Goal: Ask a question

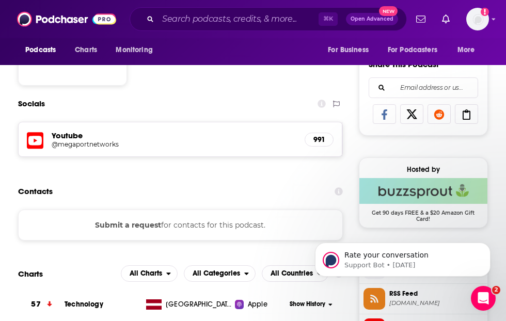
scroll to position [631, 0]
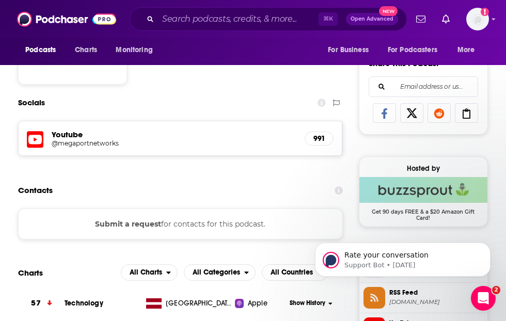
click at [153, 226] on button "Submit a request" at bounding box center [128, 223] width 66 height 11
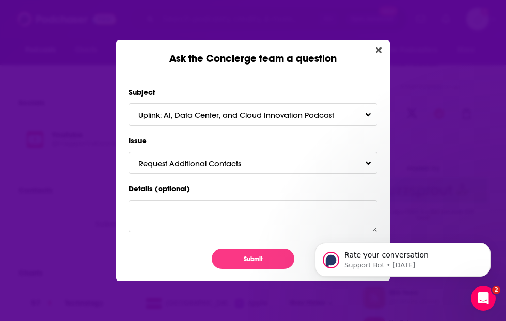
scroll to position [0, 0]
click at [229, 214] on textarea "Details (optional)" at bounding box center [252, 216] width 249 height 32
click at [279, 167] on button "Request Additional Contacts" at bounding box center [252, 163] width 249 height 22
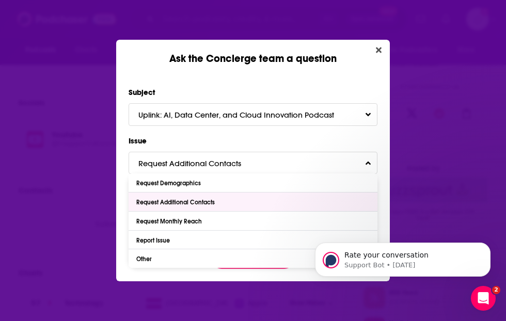
click at [411, 178] on div "Ask the Concierge team a question Subject Uplink: AI, Data Center, and Cloud In…" at bounding box center [253, 160] width 506 height 321
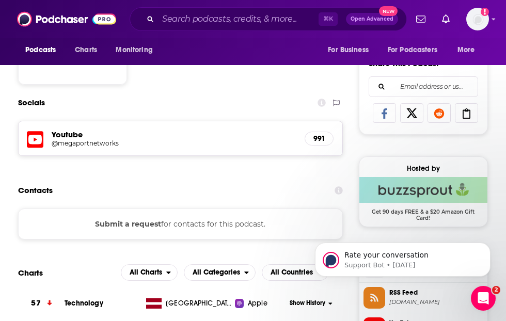
scroll to position [631, 0]
click at [146, 225] on button "Submit a request" at bounding box center [128, 223] width 66 height 11
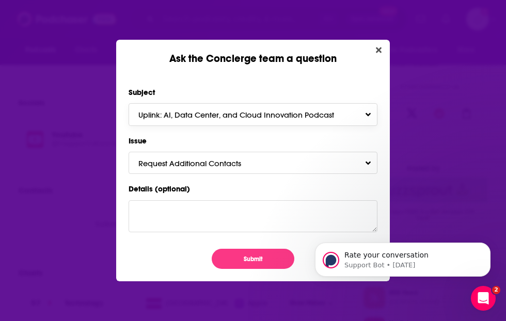
click at [309, 120] on button "Uplink: AI, Data Center, and Cloud Innovation Podcast" at bounding box center [252, 114] width 249 height 22
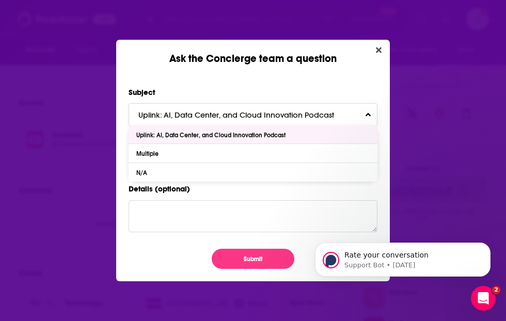
click at [304, 135] on div "Uplink: AI, Data Center, and Cloud Innovation Podcast" at bounding box center [252, 134] width 249 height 19
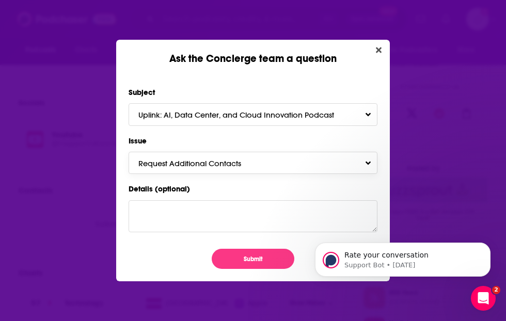
click at [288, 156] on button "Request Additional Contacts" at bounding box center [252, 163] width 249 height 22
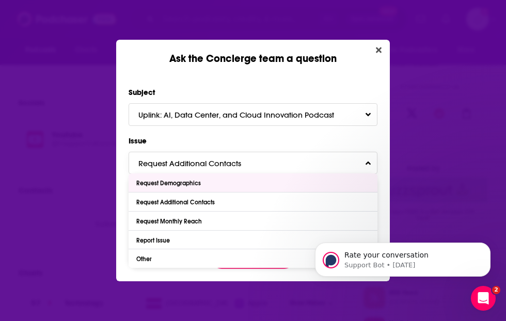
click at [370, 164] on button "Request Additional Contacts" at bounding box center [252, 163] width 249 height 22
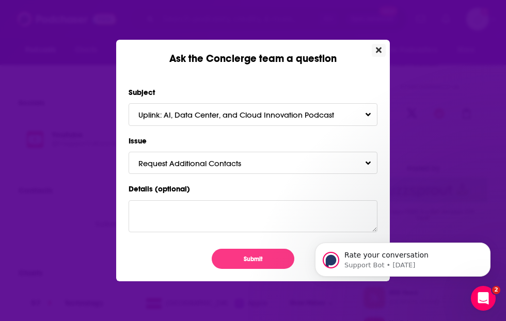
click at [377, 51] on icon "Close" at bounding box center [379, 50] width 6 height 6
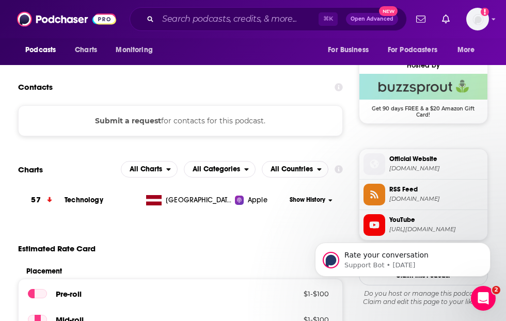
scroll to position [736, 0]
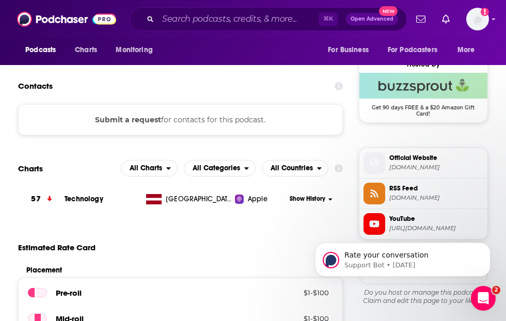
click at [148, 118] on button "Submit a request" at bounding box center [128, 119] width 66 height 11
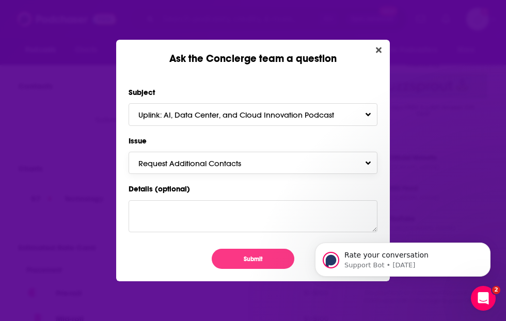
click at [237, 157] on button "Request Additional Contacts" at bounding box center [252, 163] width 249 height 22
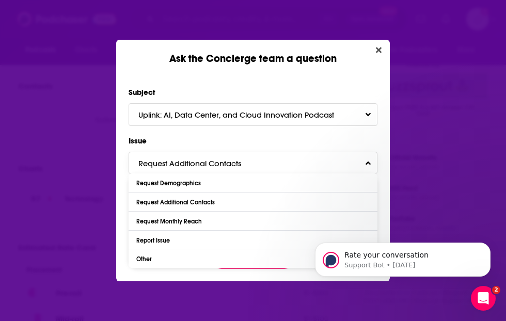
click at [237, 157] on button "Request Additional Contacts" at bounding box center [252, 163] width 249 height 22
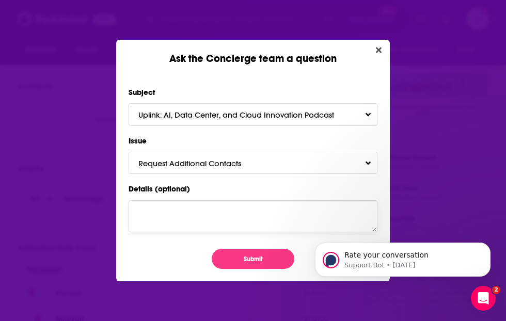
click at [223, 215] on textarea "Details (optional)" at bounding box center [252, 216] width 249 height 32
click at [335, 157] on button "Request Additional Contacts" at bounding box center [252, 163] width 249 height 22
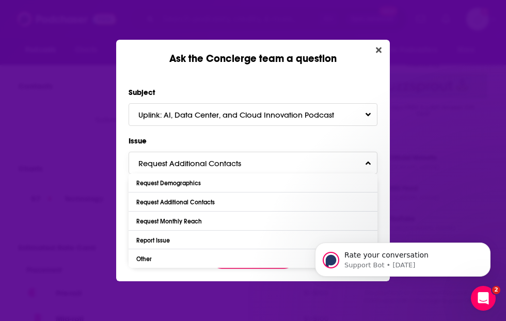
click at [357, 160] on button "Request Additional Contacts" at bounding box center [252, 163] width 249 height 22
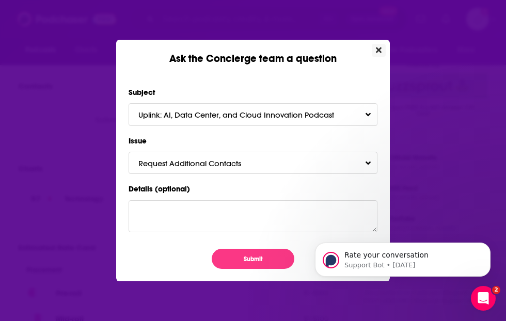
click at [380, 50] on icon "Close" at bounding box center [379, 50] width 6 height 8
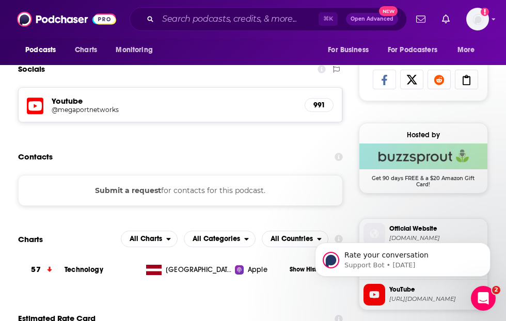
scroll to position [674, 0]
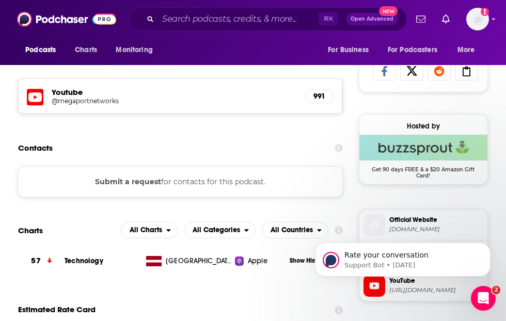
click at [128, 177] on button "Submit a request" at bounding box center [128, 181] width 66 height 11
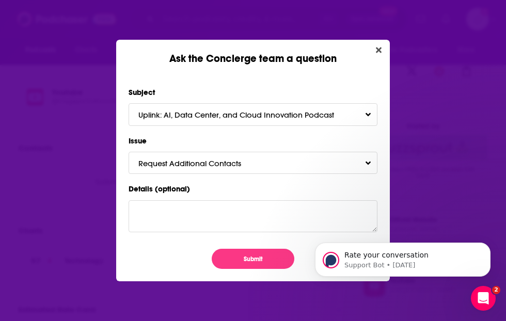
scroll to position [0, 0]
click at [214, 206] on textarea "Details (optional)" at bounding box center [252, 216] width 249 height 32
click at [173, 211] on textarea "We'd like [PERSON_NAME] contact information." at bounding box center [252, 216] width 249 height 32
click at [266, 212] on textarea "We'd like to request [PERSON_NAME] contact information." at bounding box center [252, 216] width 249 height 32
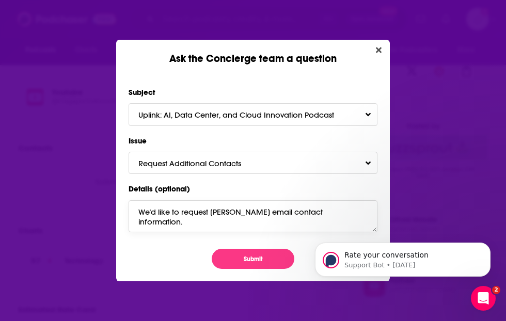
type textarea "We'd like to request [PERSON_NAME] email contact information."
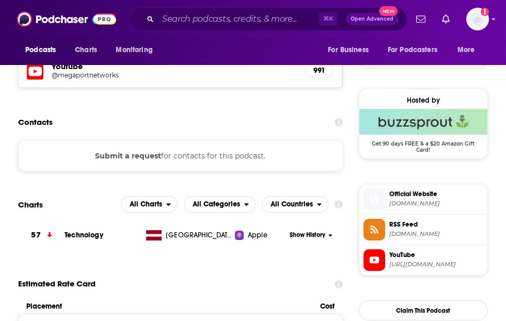
scroll to position [705, 0]
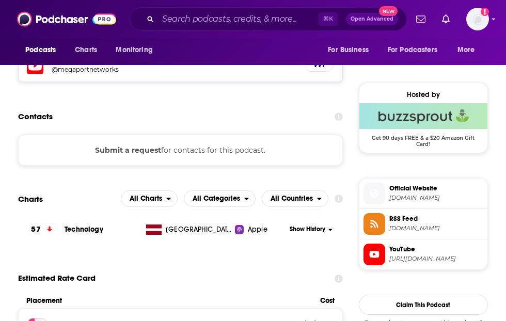
drag, startPoint x: 270, startPoint y: 152, endPoint x: 90, endPoint y: 152, distance: 179.5
click at [90, 152] on div "Submit a request for contacts for this podcast." at bounding box center [180, 150] width 324 height 31
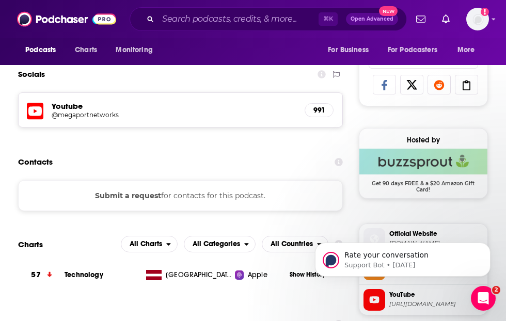
scroll to position [655, 0]
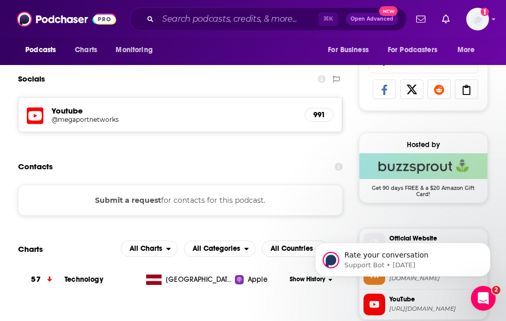
click at [149, 202] on button "Submit a request" at bounding box center [128, 199] width 66 height 11
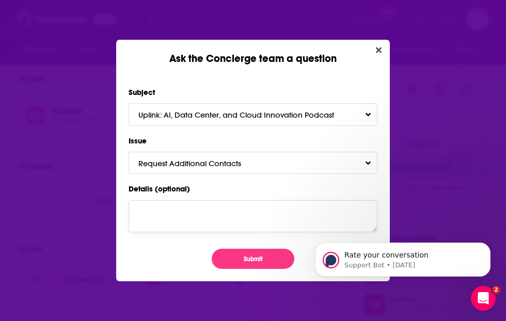
click at [195, 219] on textarea "Details (optional)" at bounding box center [252, 216] width 249 height 32
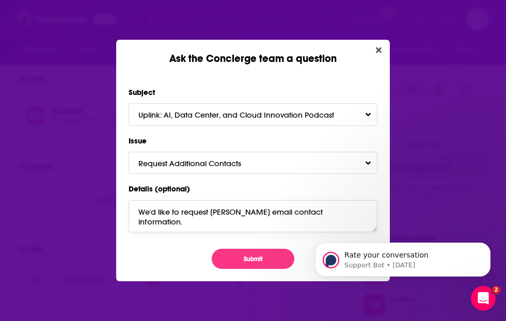
type textarea "We'd like to request [PERSON_NAME] email contact information."
click at [328, 210] on div "Rate your conversation Support Bot • 1d ago" at bounding box center [402, 212] width 190 height 129
click at [332, 209] on div "Rate your conversation Support Bot • 1d ago" at bounding box center [402, 212] width 190 height 129
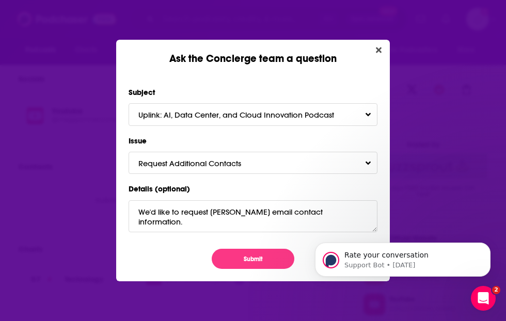
click at [332, 209] on div "Rate your conversation Support Bot • 1d ago" at bounding box center [402, 212] width 190 height 129
click at [335, 209] on div "Rate your conversation Support Bot • 1d ago" at bounding box center [402, 212] width 190 height 129
click at [251, 258] on button "Submit" at bounding box center [252, 259] width 83 height 20
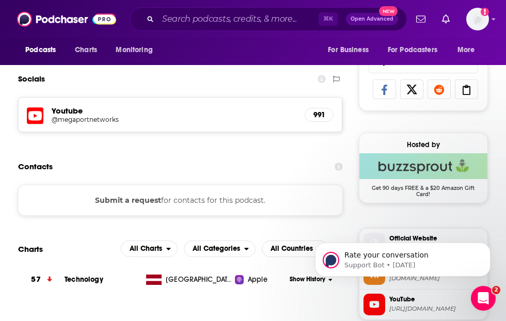
scroll to position [716, 0]
